Goal: Task Accomplishment & Management: Manage account settings

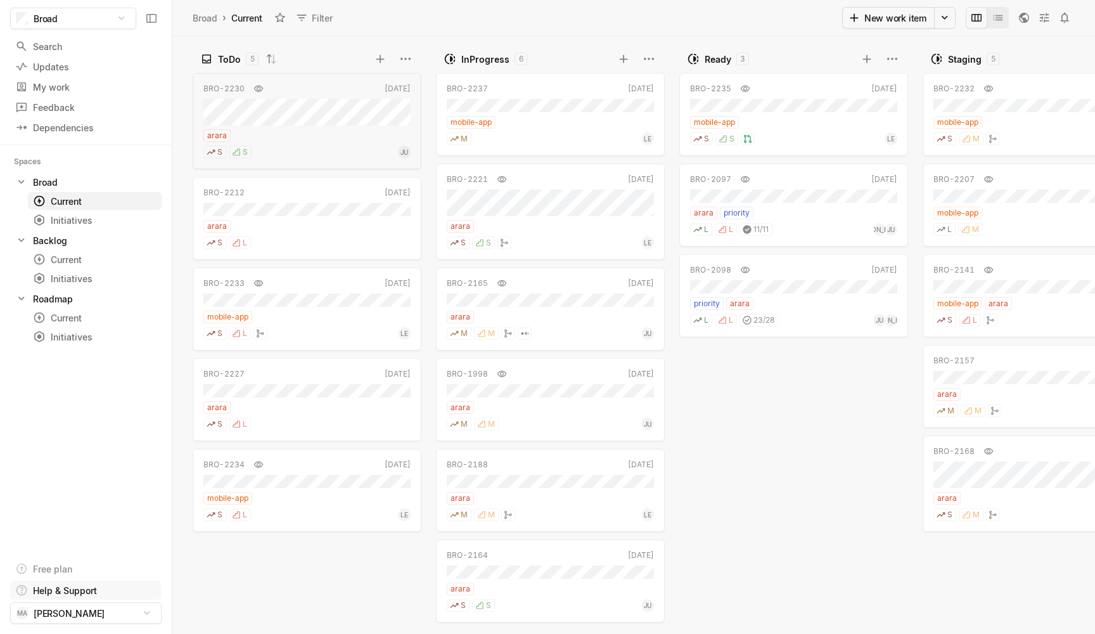
click at [72, 592] on html "Broad Search / Updates g then u My work = Feedback g then f Dependencies g then…" at bounding box center [547, 317] width 1095 height 634
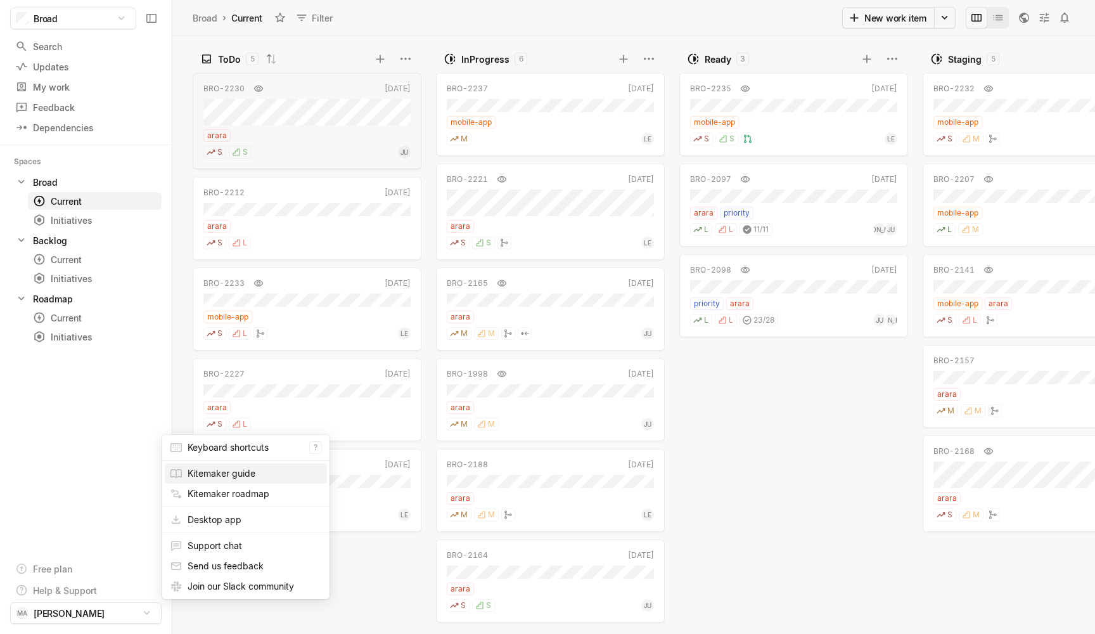
click at [231, 470] on link "Kitemaker guide" at bounding box center [222, 473] width 68 height 11
click at [146, 617] on html "Broad Search / Updates g then u My work = Feedback g then f Dependencies g then…" at bounding box center [547, 317] width 1095 height 634
click at [92, 503] on html "Broad Search / Updates g then u My work = Feedback g then f Dependencies g then…" at bounding box center [547, 317] width 1095 height 634
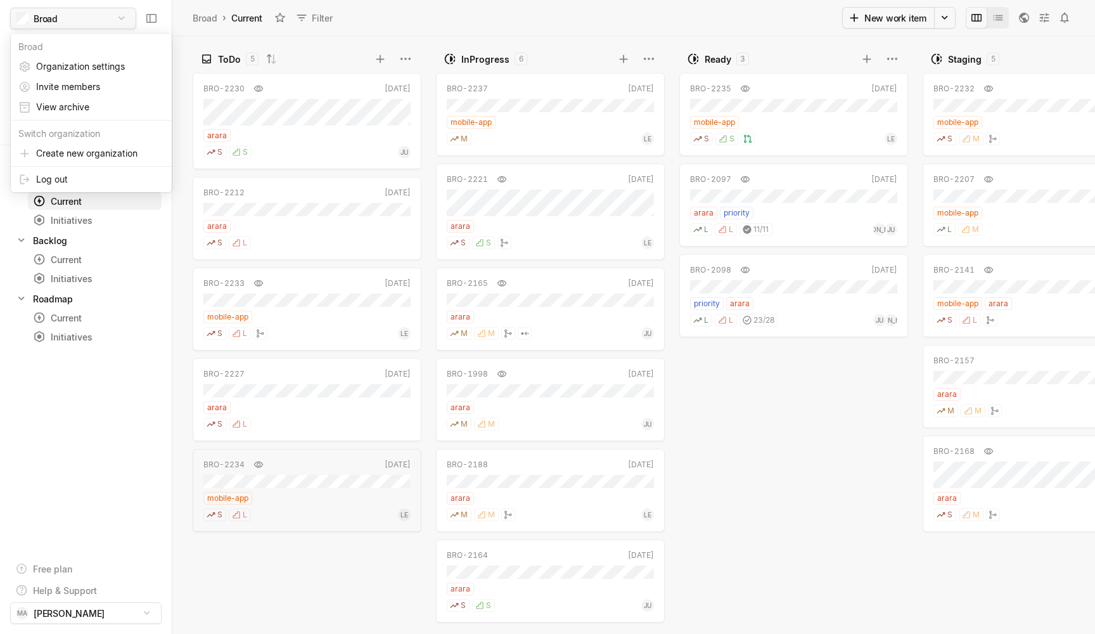
click at [124, 20] on html "Broad Search / Updates g then u My work = Feedback g then f Dependencies g then…" at bounding box center [547, 317] width 1095 height 634
click at [102, 65] on span "Organization settings" at bounding box center [100, 66] width 128 height 20
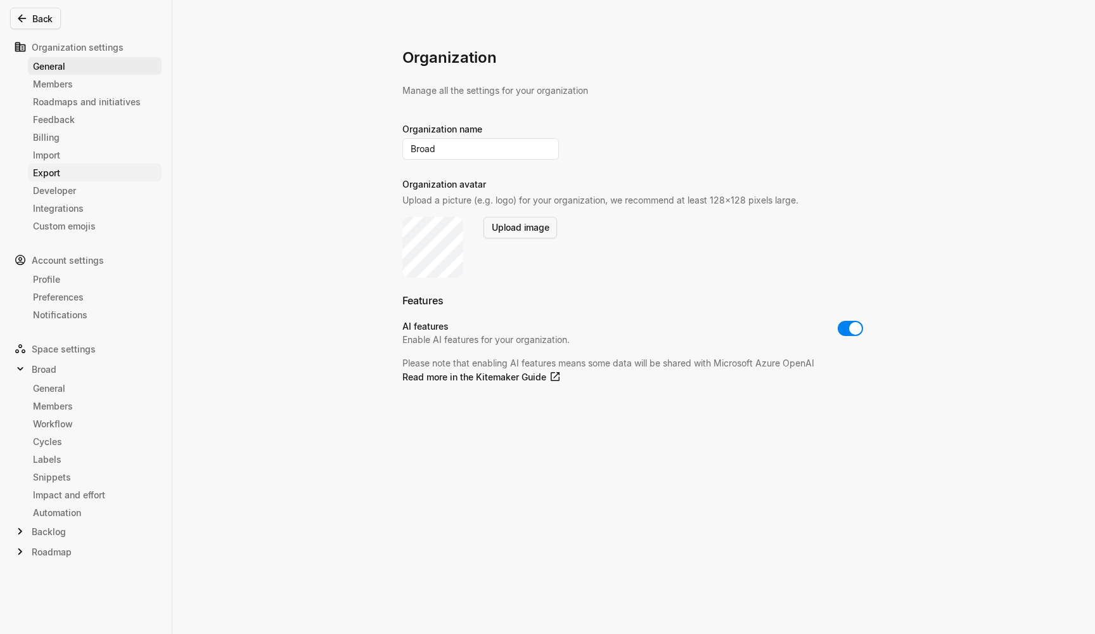
click at [61, 172] on div "Export" at bounding box center [95, 172] width 124 height 13
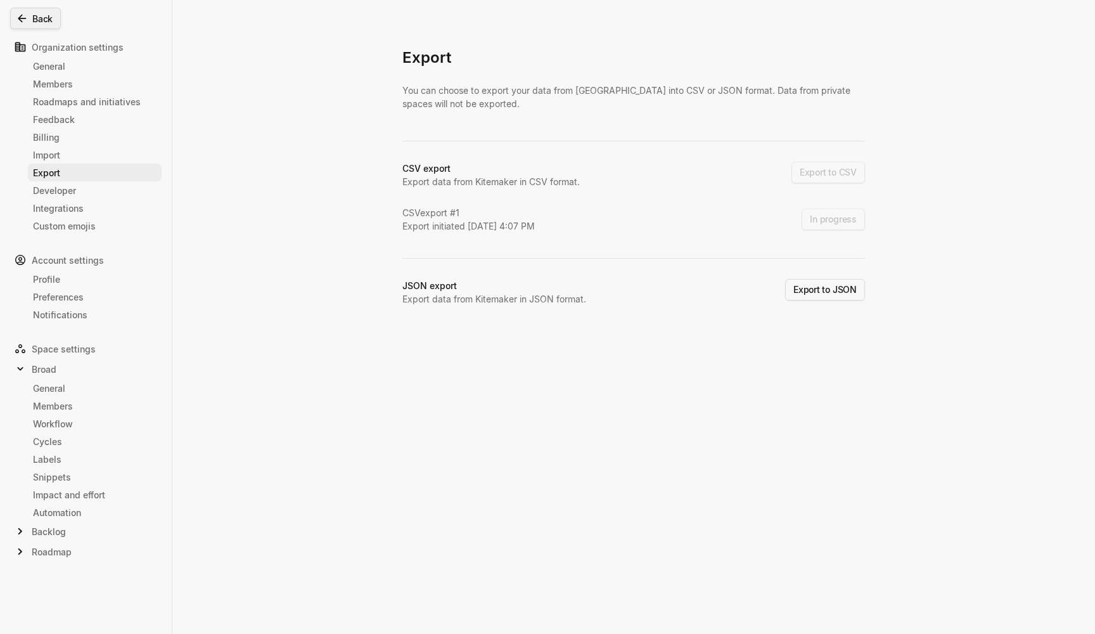
click at [43, 9] on button "Back" at bounding box center [35, 19] width 51 height 22
